Goal: Task Accomplishment & Management: Complete application form

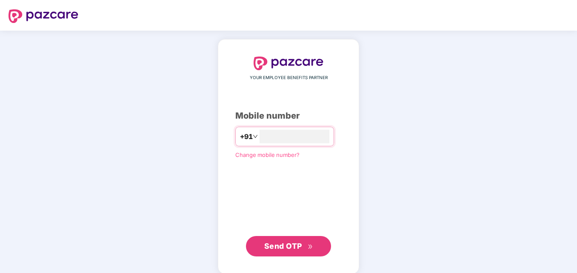
type input "**********"
click at [283, 246] on span "Send OTP" at bounding box center [283, 245] width 38 height 9
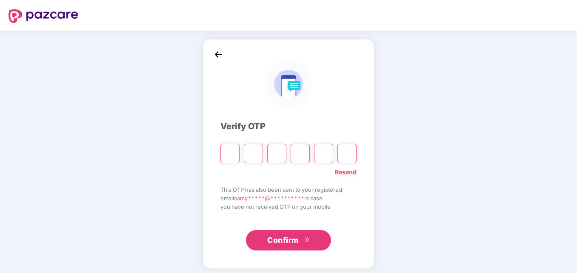
type input "*"
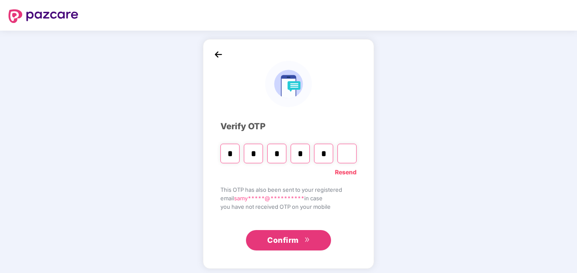
type input "*"
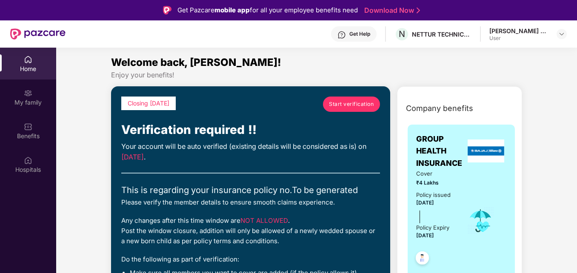
click at [339, 102] on span "Start verification" at bounding box center [351, 104] width 45 height 8
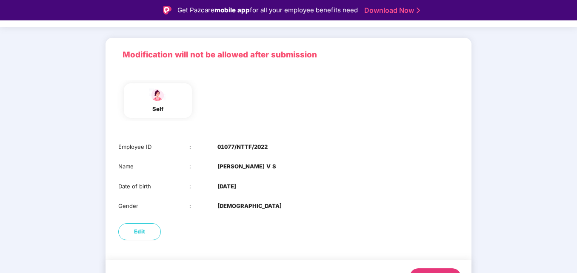
scroll to position [63, 0]
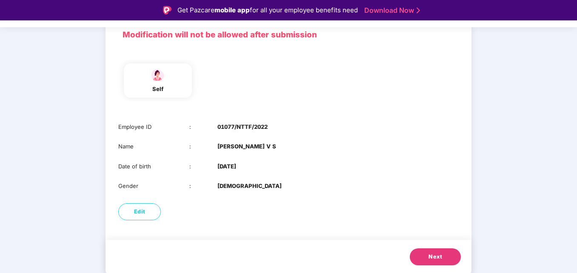
click at [436, 258] on span "Next" at bounding box center [435, 257] width 14 height 9
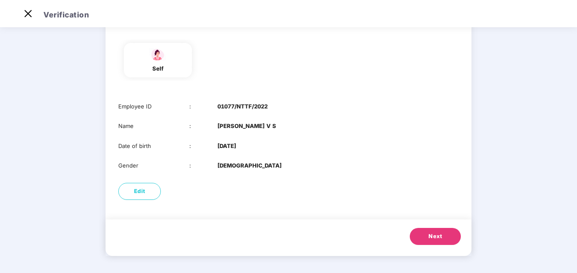
scroll to position [0, 0]
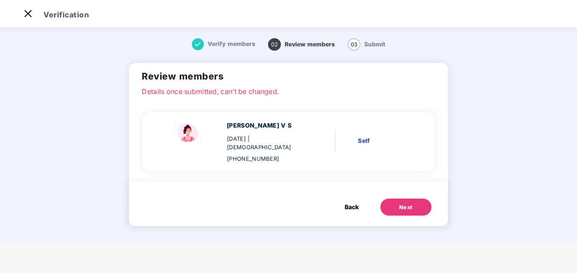
click at [414, 199] on button "Next" at bounding box center [405, 207] width 51 height 17
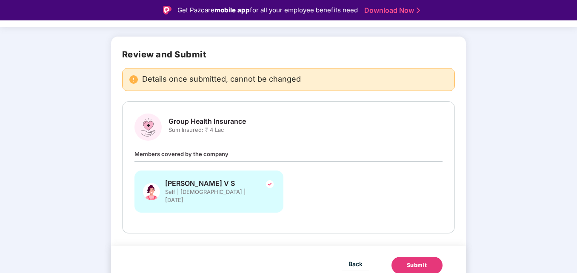
scroll to position [20, 0]
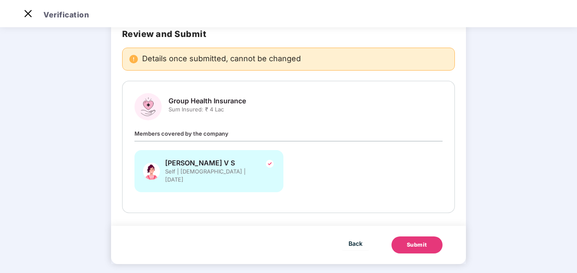
click at [426, 241] on div "Submit" at bounding box center [417, 245] width 20 height 9
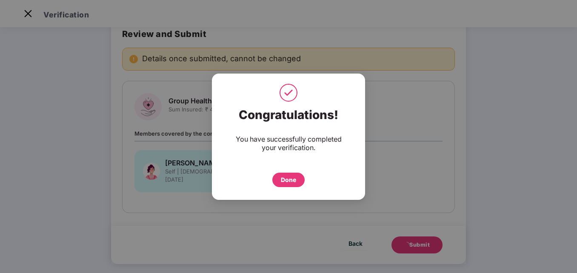
click at [286, 176] on div "Done" at bounding box center [288, 179] width 15 height 9
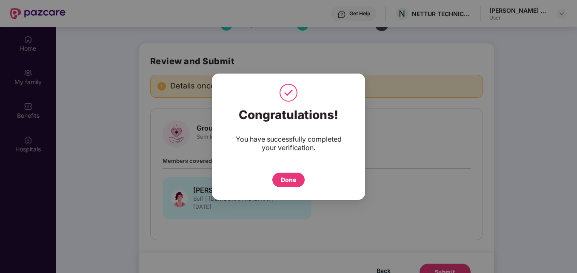
scroll to position [48, 0]
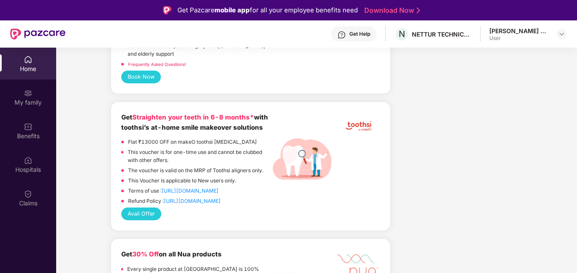
scroll to position [2003, 0]
